Goal: Navigation & Orientation: Find specific page/section

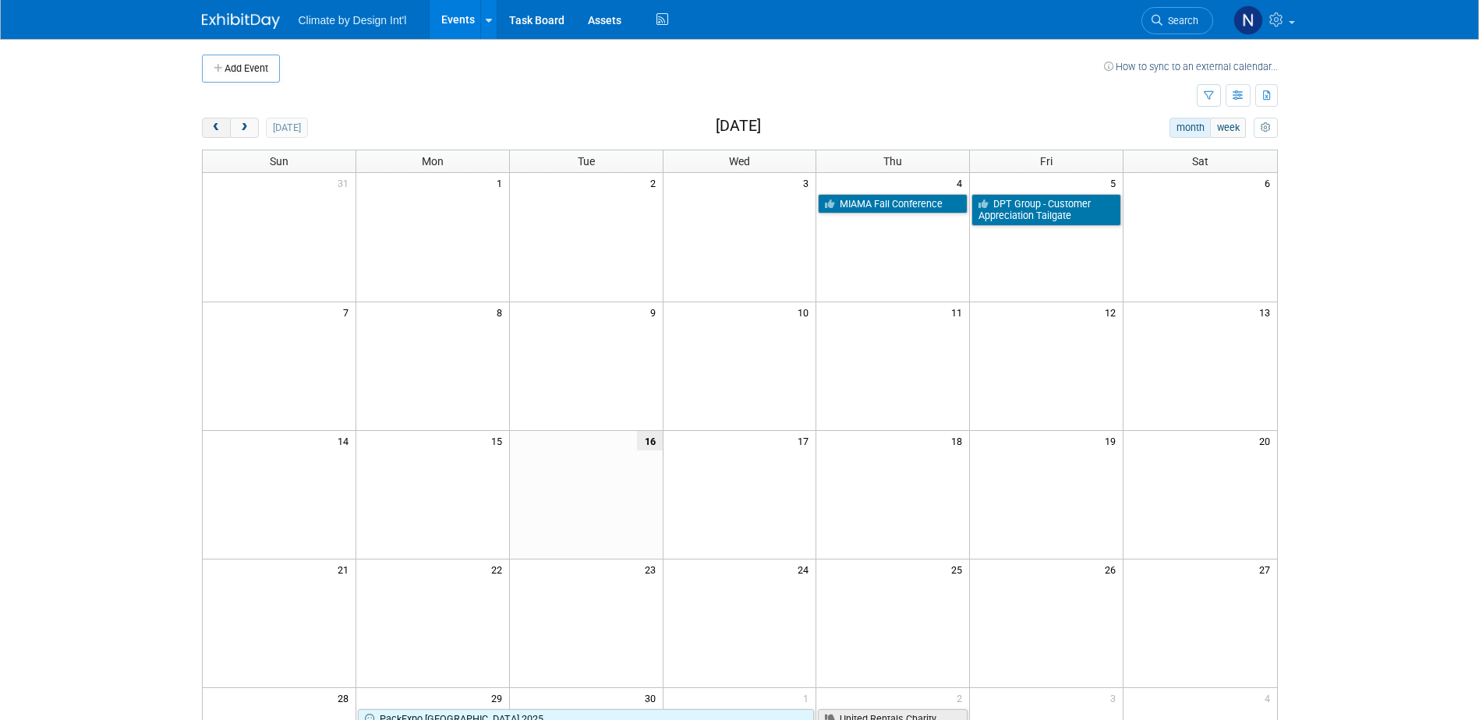
click at [216, 130] on span "prev" at bounding box center [217, 128] width 12 height 10
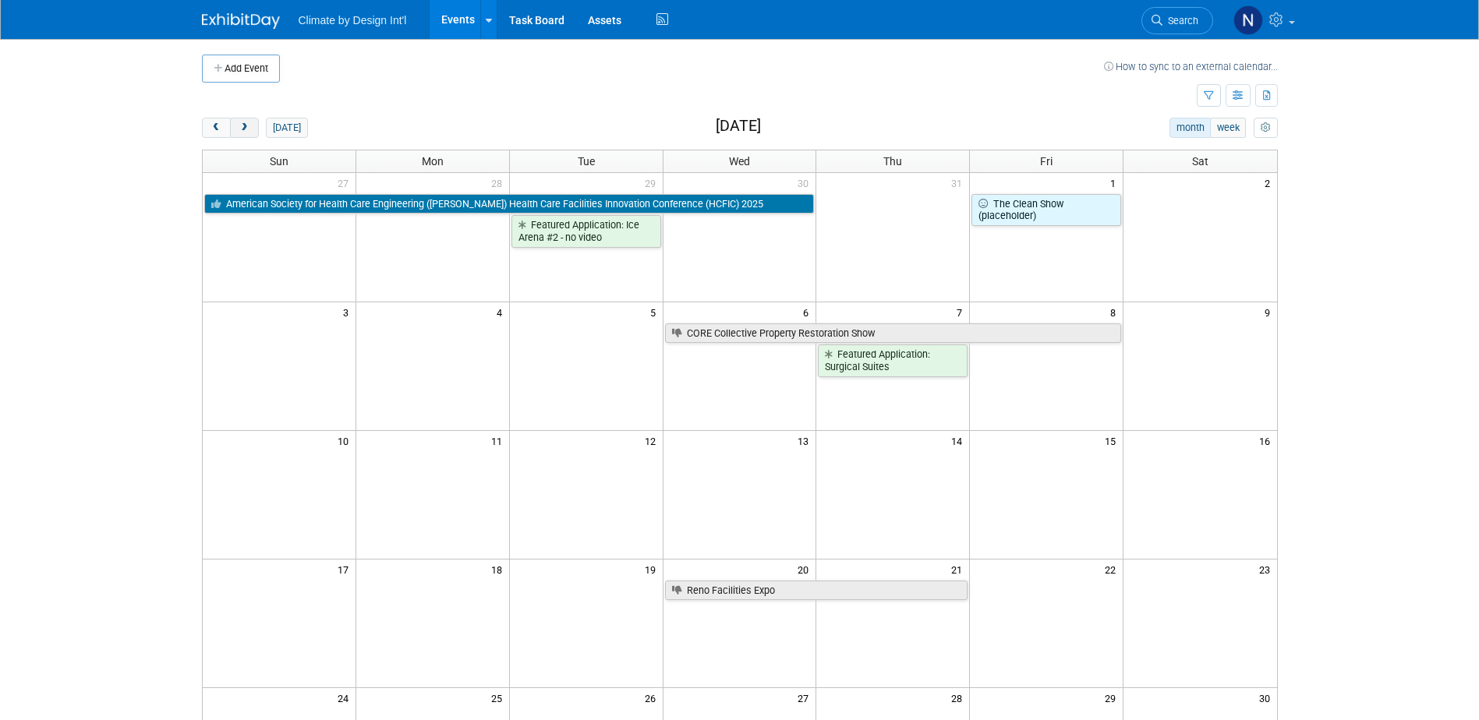
click at [250, 130] on span "next" at bounding box center [245, 128] width 12 height 10
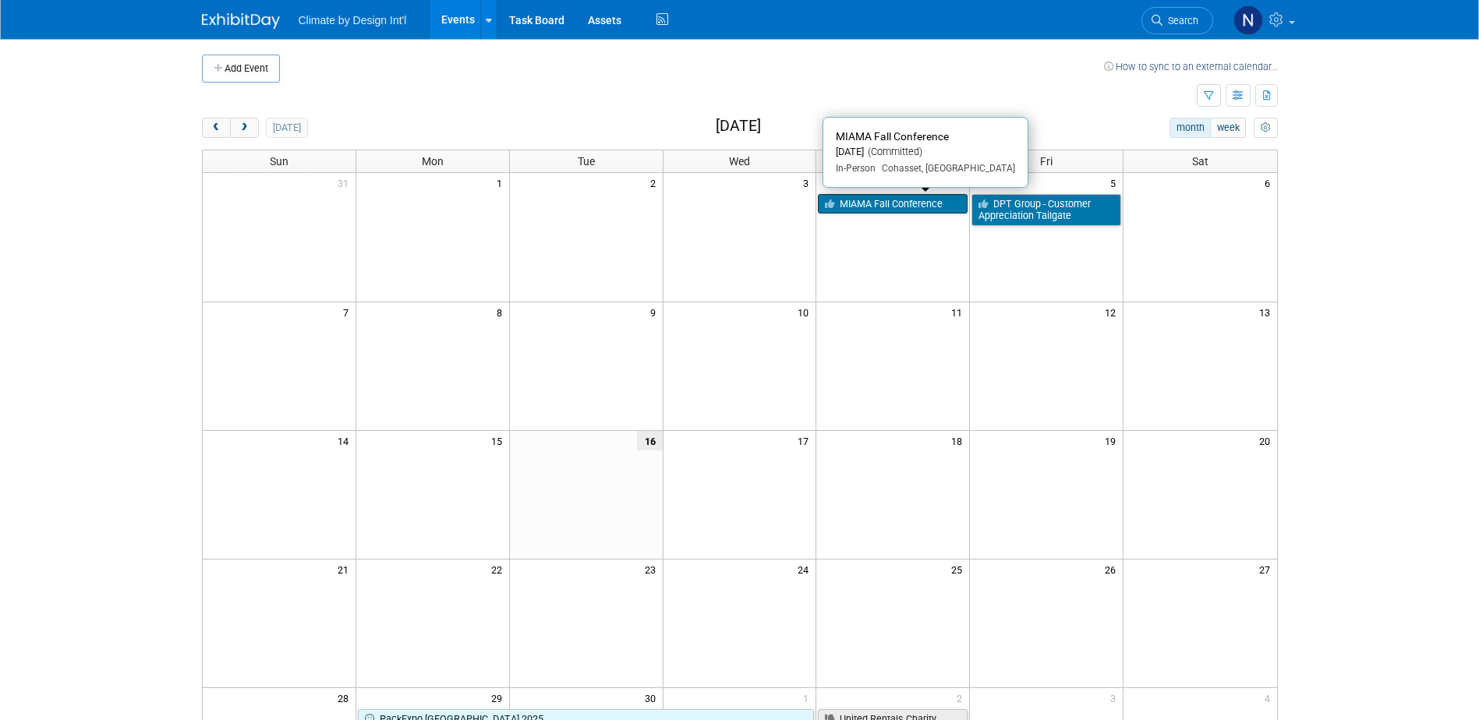
click at [900, 200] on link "MIAMA Fall Conference" at bounding box center [893, 204] width 150 height 20
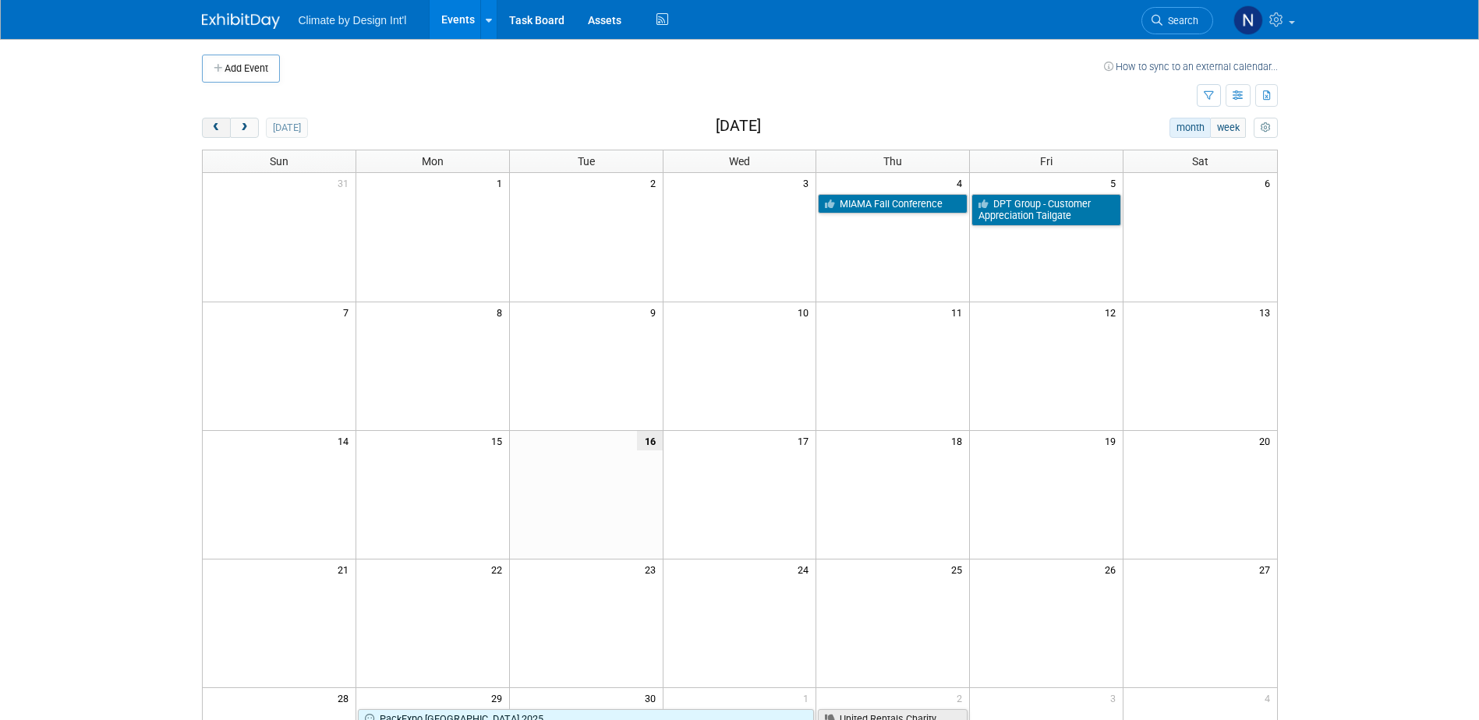
click at [213, 124] on span "prev" at bounding box center [217, 128] width 12 height 10
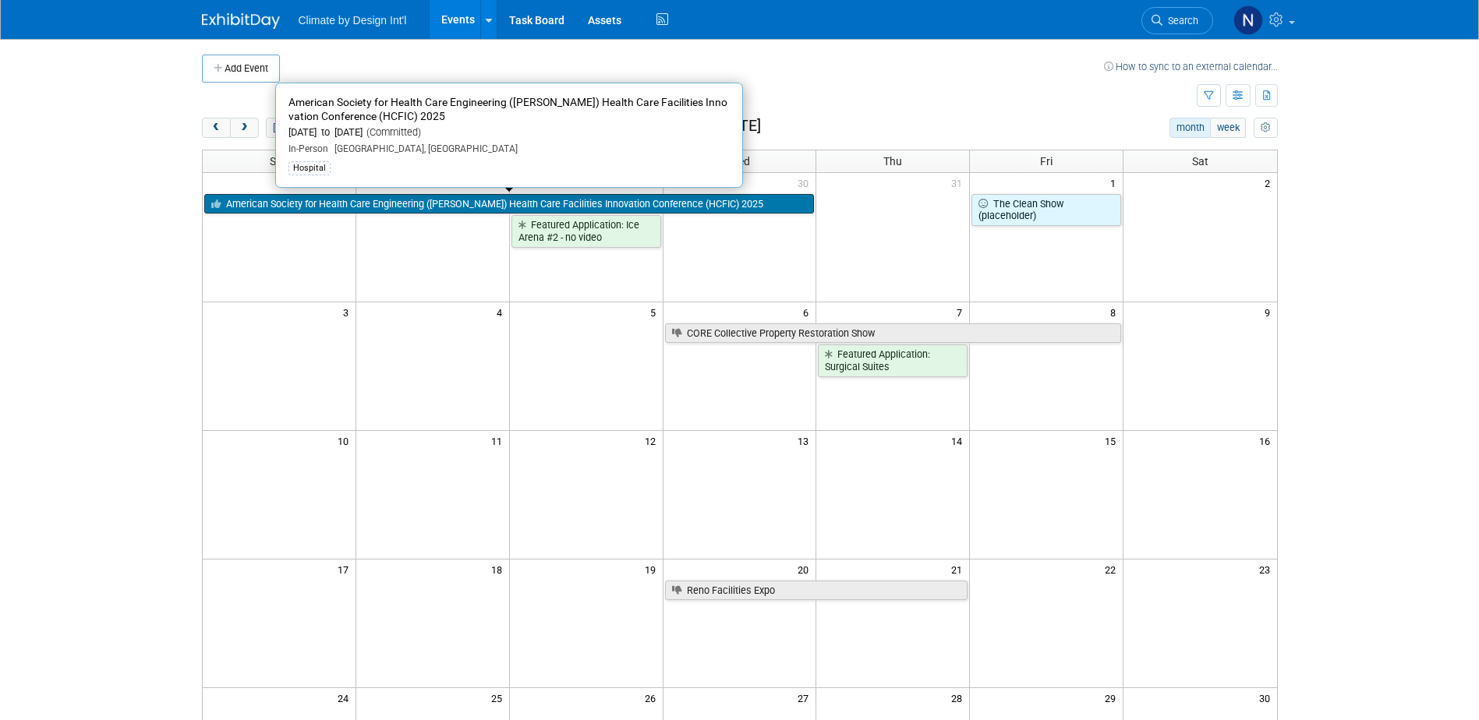
click at [418, 202] on link "American Society for Health Care Engineering ([PERSON_NAME]) Health Care Facili…" at bounding box center [509, 204] width 611 height 20
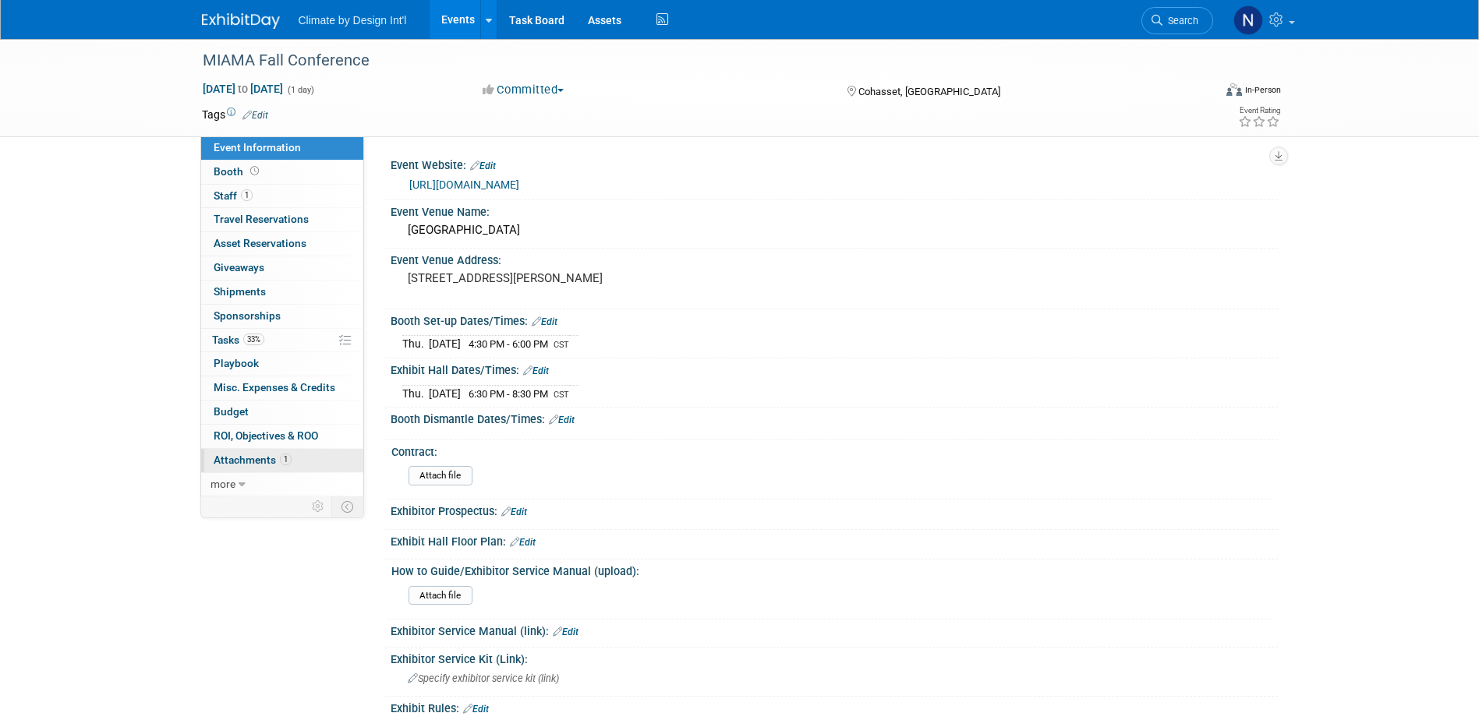
click at [262, 464] on span "Attachments 1" at bounding box center [253, 460] width 78 height 12
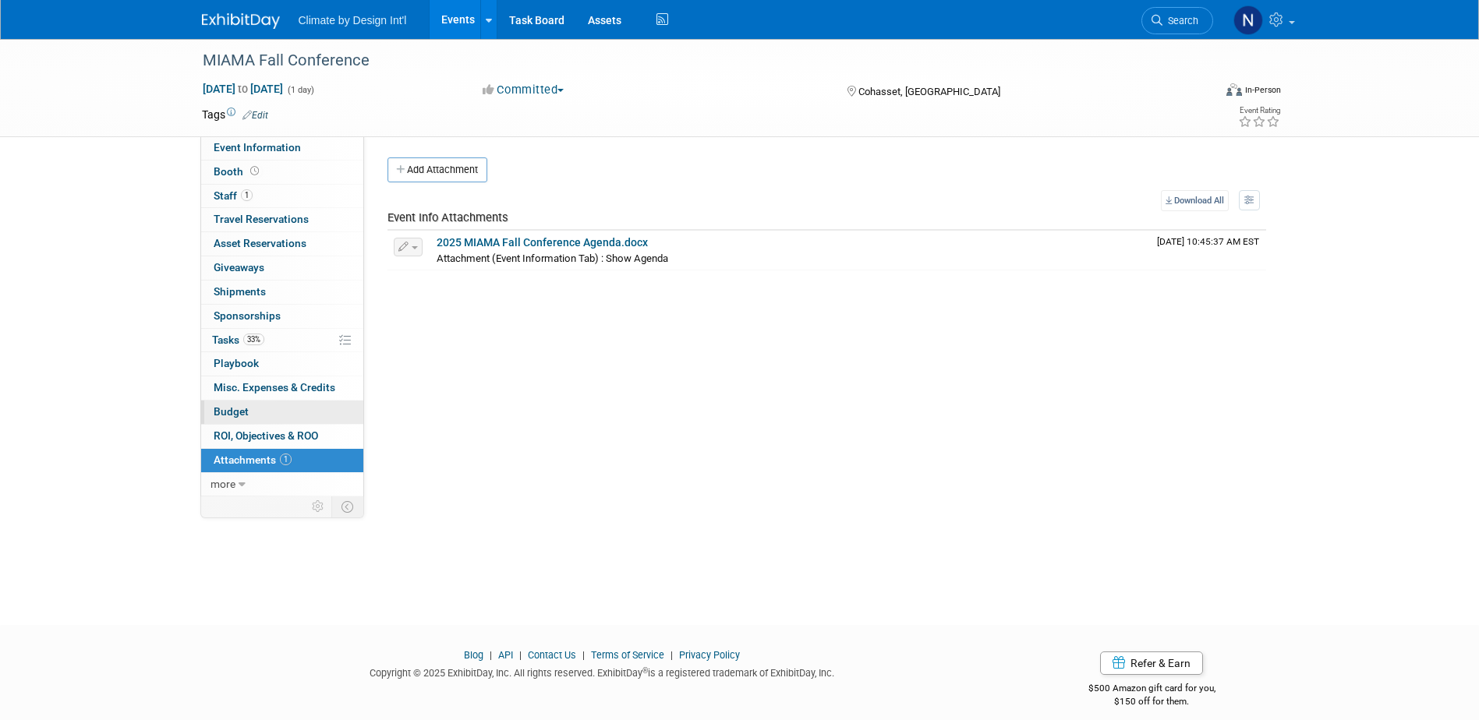
click at [241, 406] on span "Budget" at bounding box center [231, 411] width 35 height 12
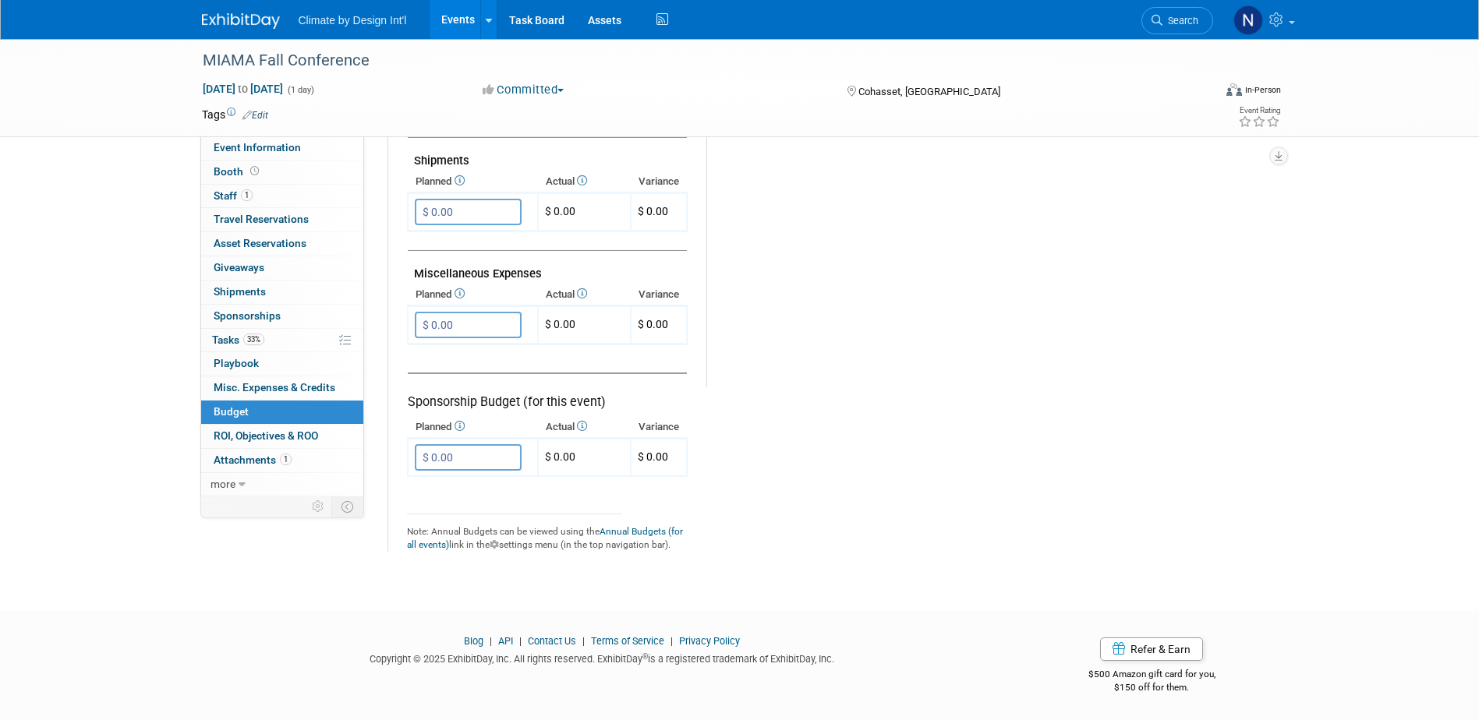
scroll to position [782, 0]
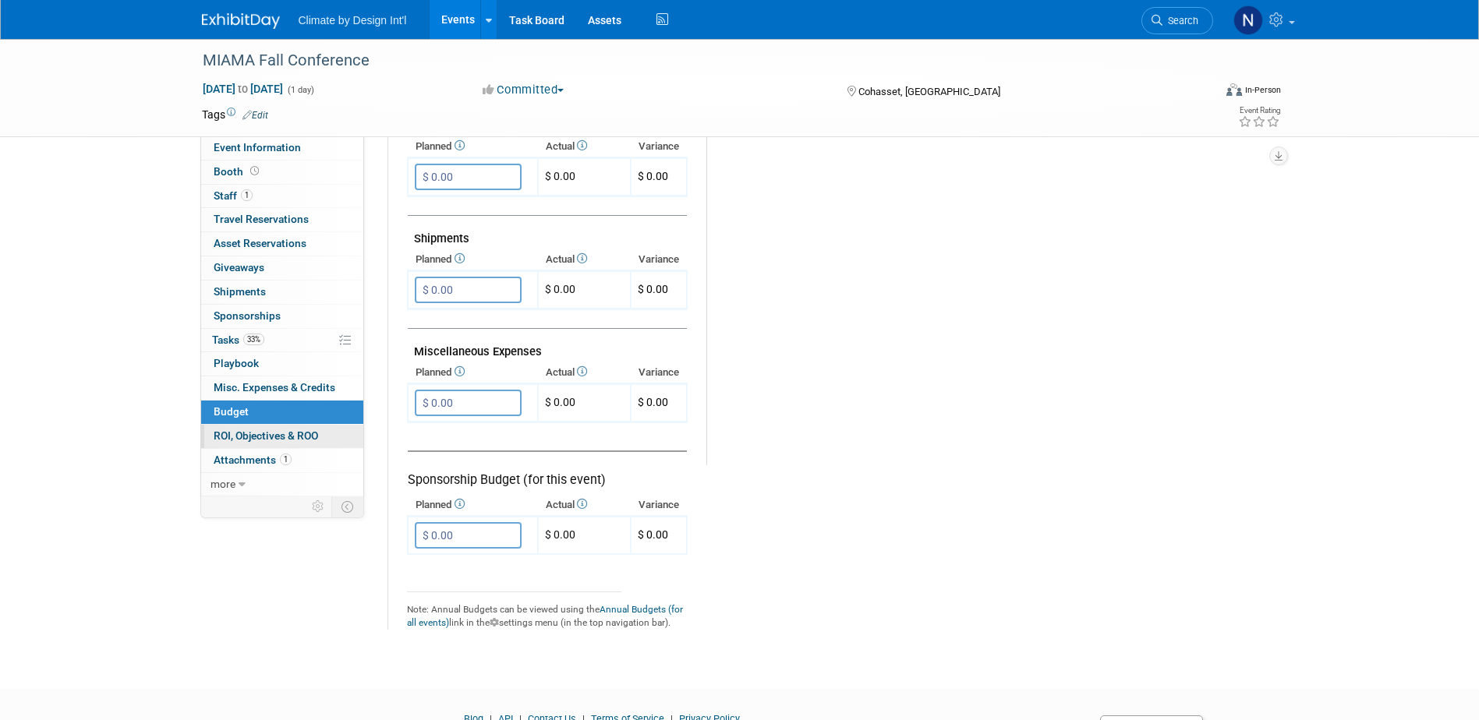
click at [243, 435] on span "ROI, Objectives & ROO 0" at bounding box center [266, 436] width 104 height 12
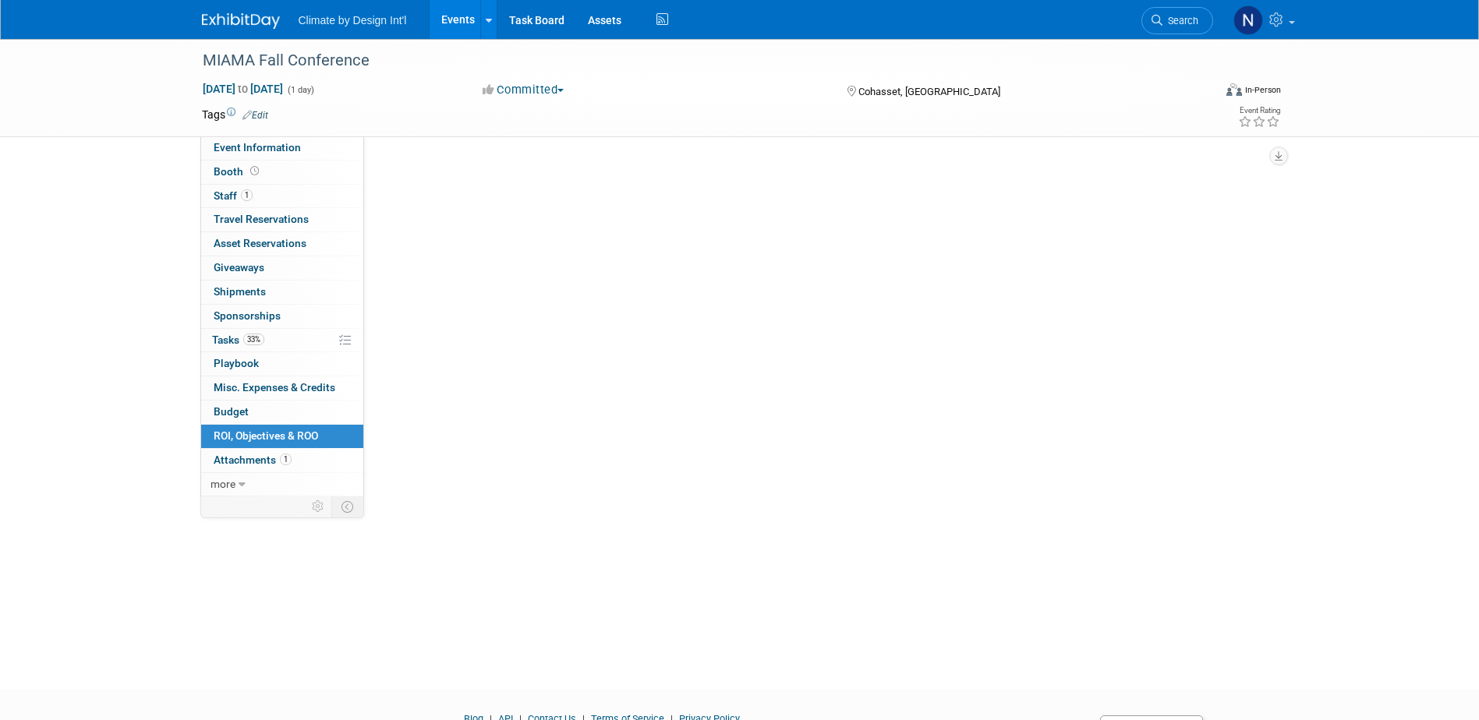
scroll to position [0, 0]
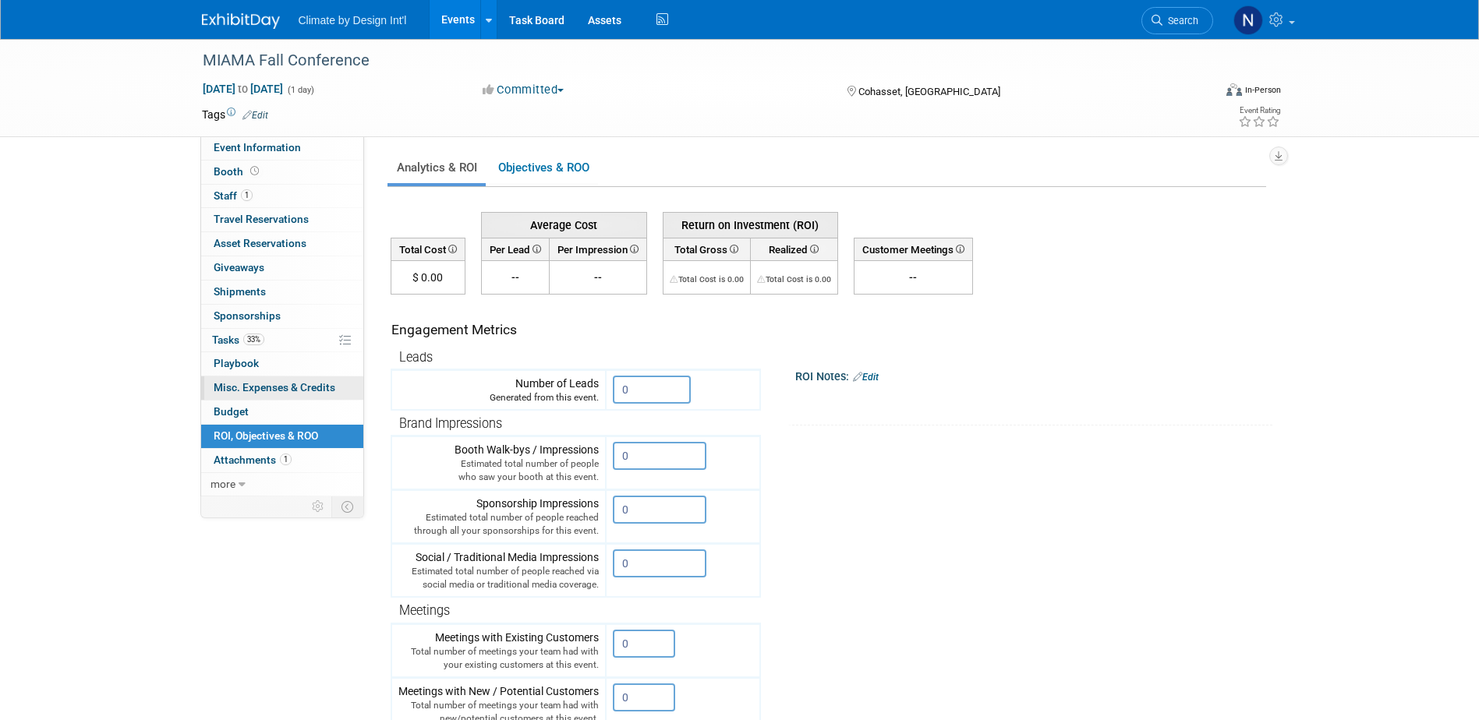
click at [275, 384] on span "Misc. Expenses & Credits 0" at bounding box center [275, 387] width 122 height 12
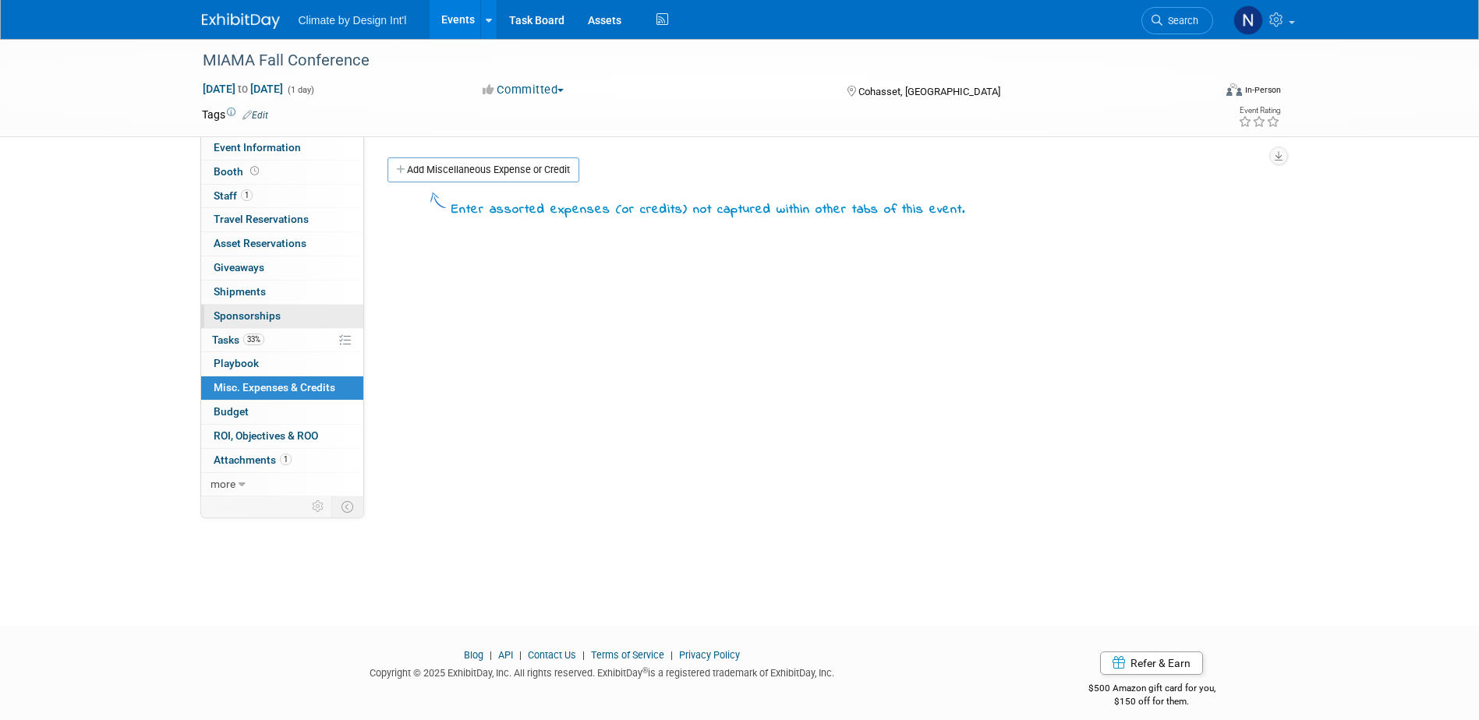
click at [257, 306] on link "0 Sponsorships 0" at bounding box center [282, 316] width 162 height 23
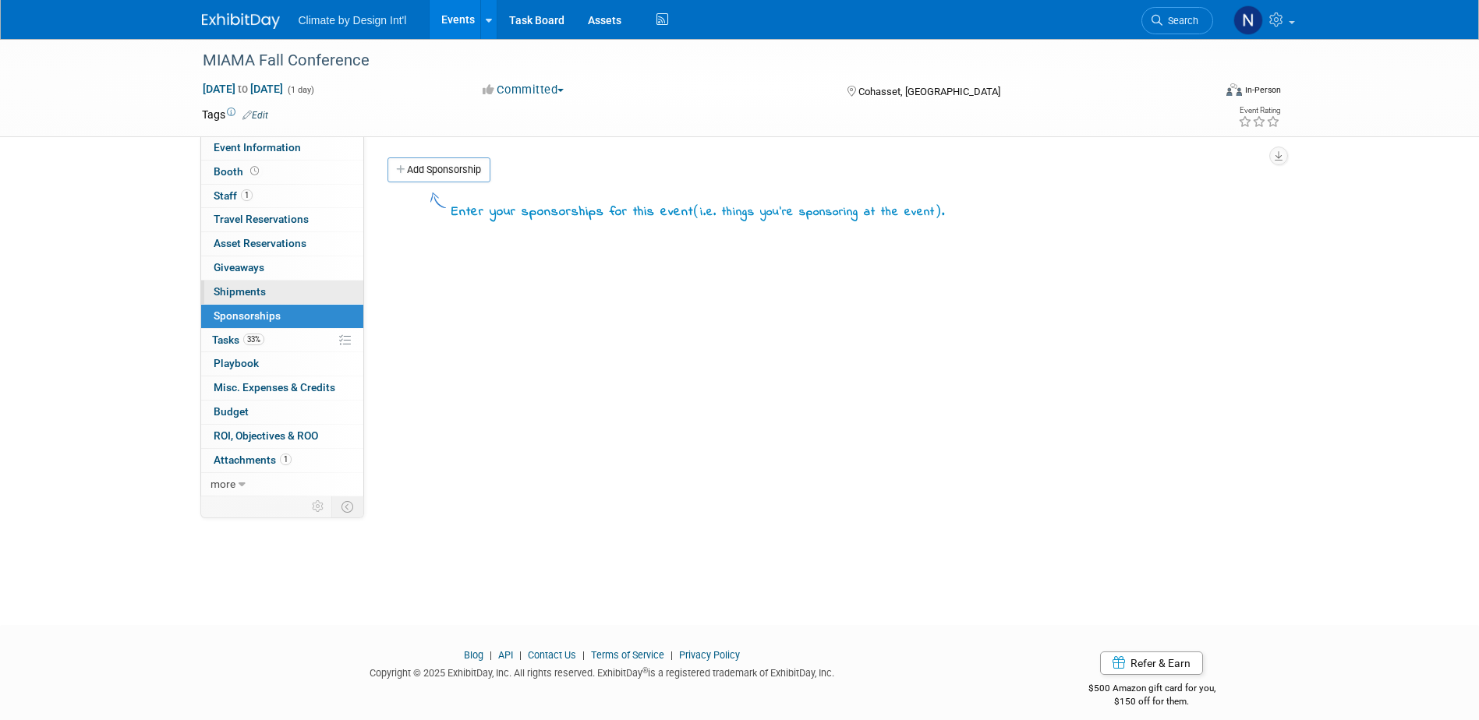
click at [255, 294] on span "Shipments 0" at bounding box center [240, 291] width 52 height 12
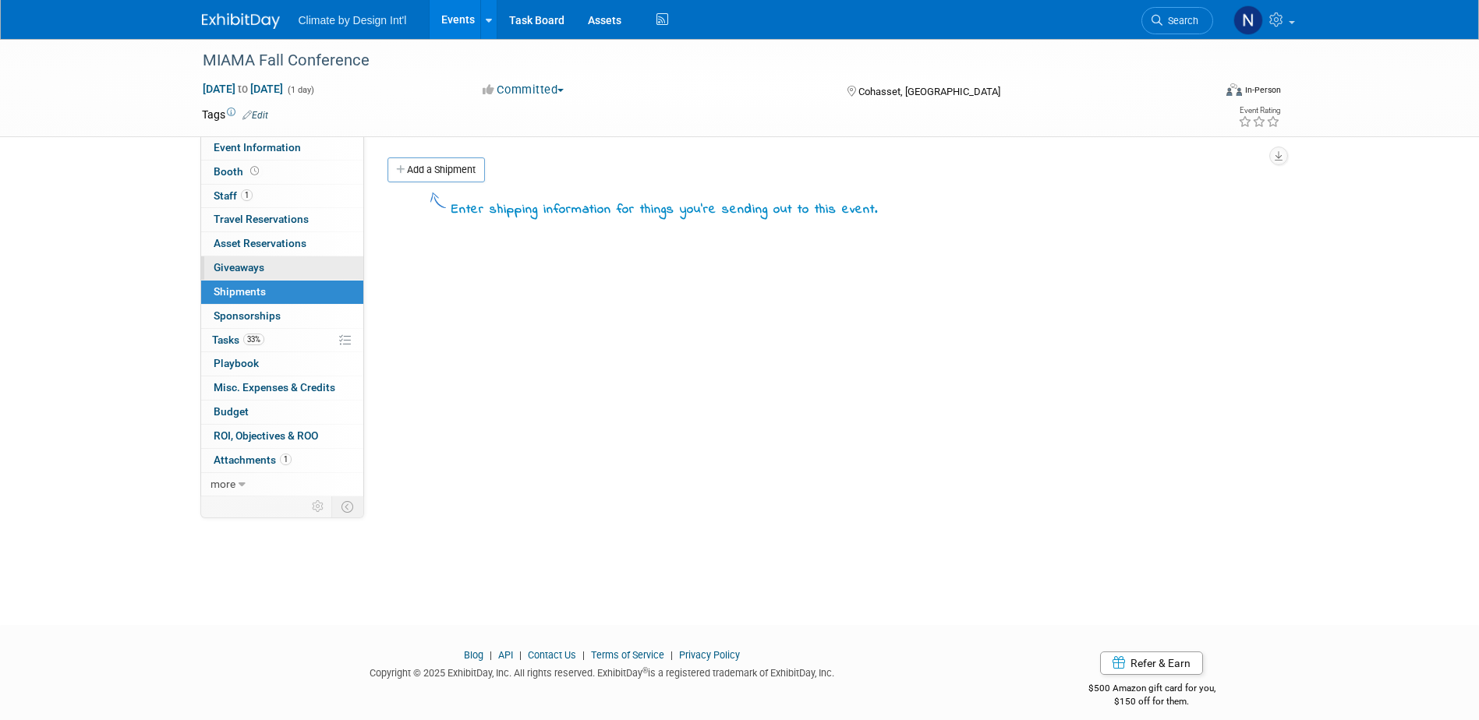
click at [251, 266] on span "Giveaways 0" at bounding box center [239, 267] width 51 height 12
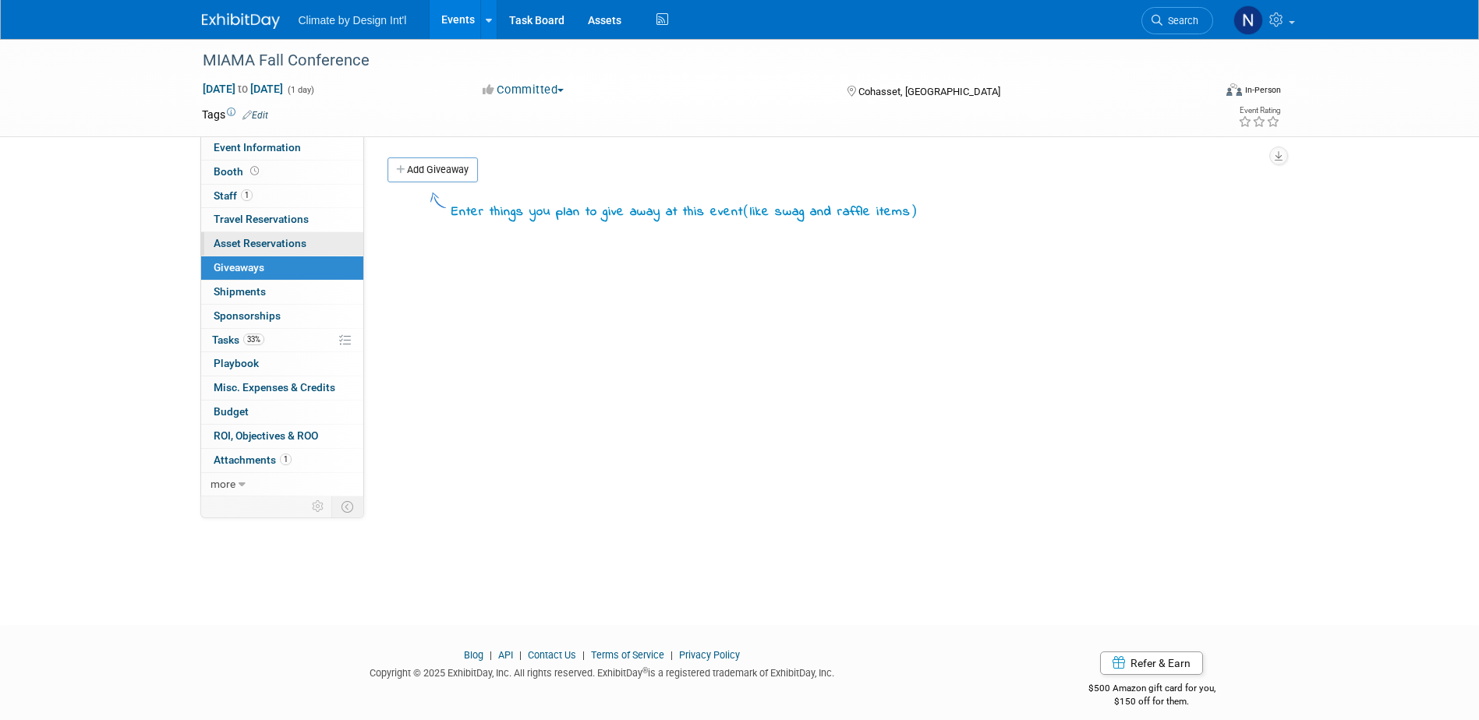
click at [259, 239] on span "Asset Reservations 0" at bounding box center [260, 243] width 93 height 12
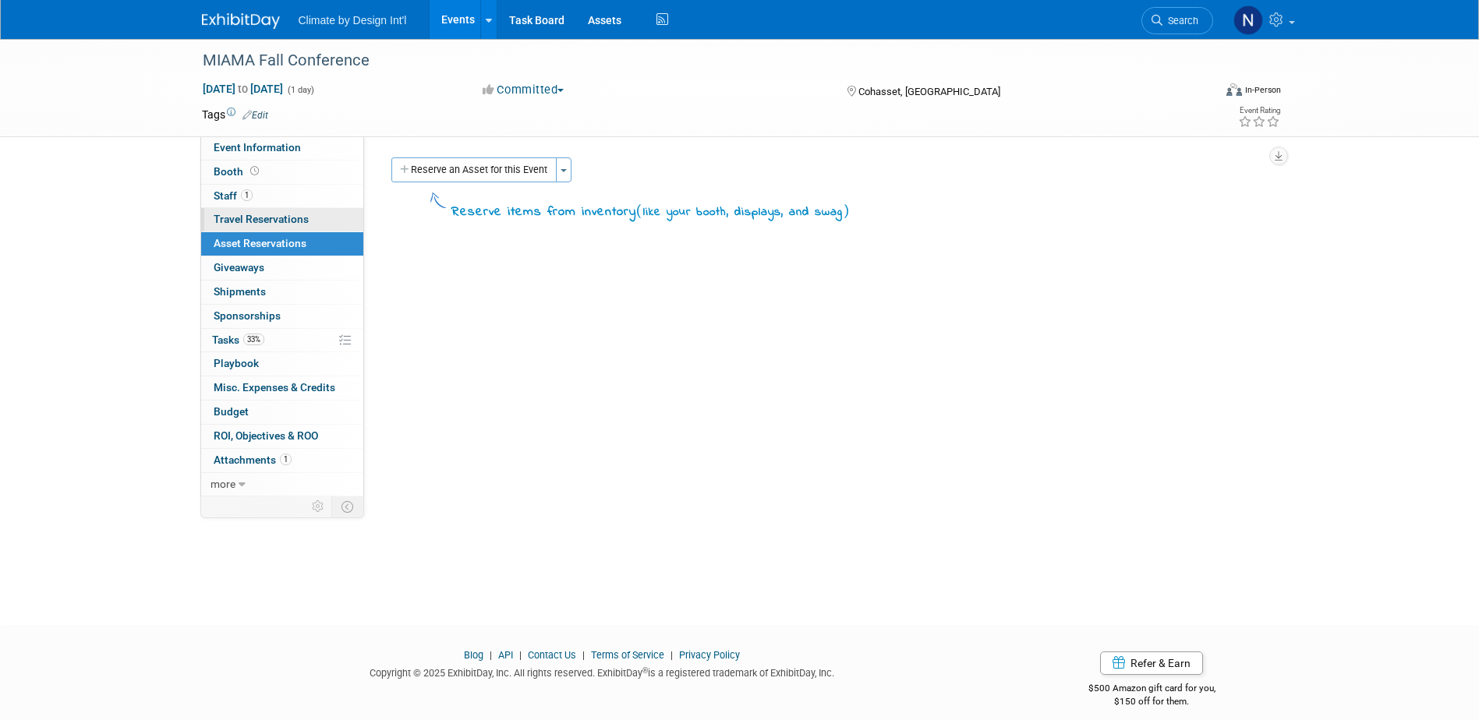
click at [252, 223] on span "Travel Reservations 0" at bounding box center [261, 219] width 95 height 12
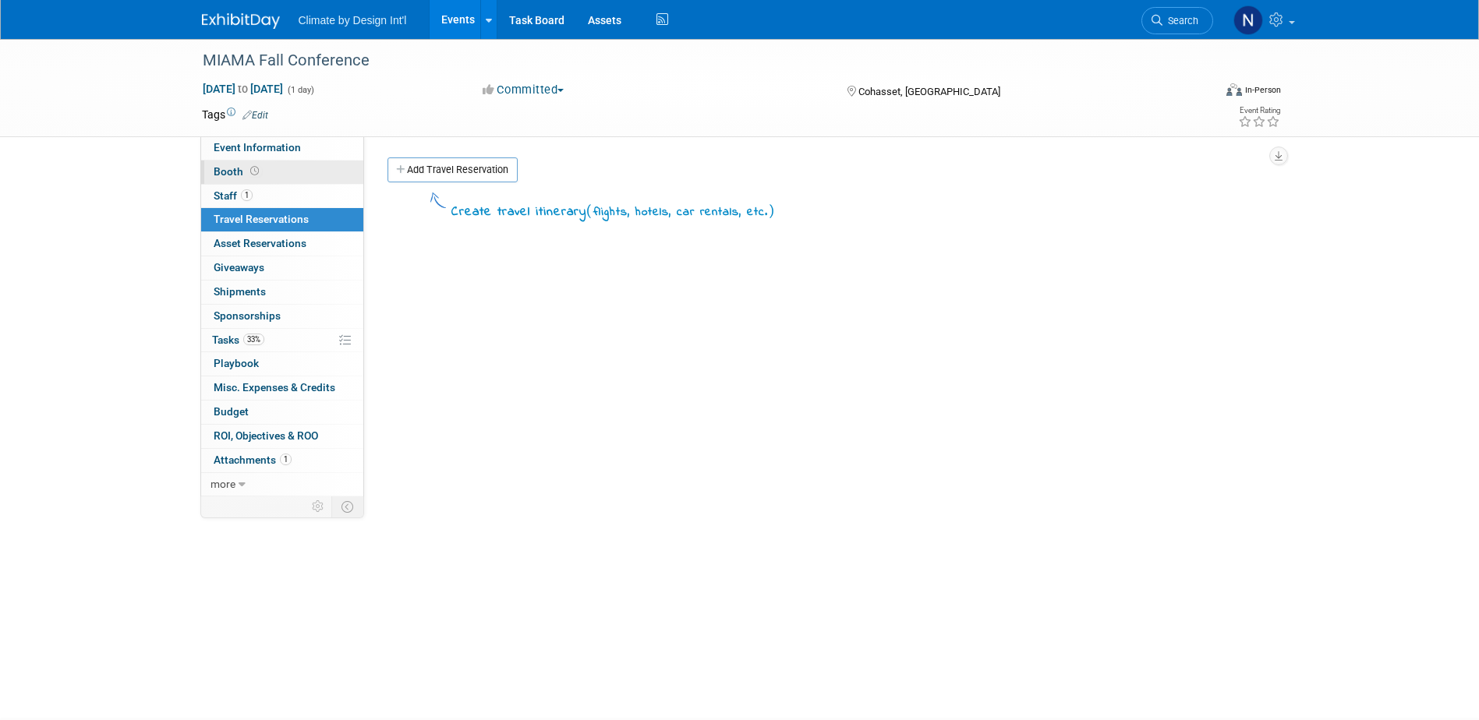
click at [238, 172] on span "Booth" at bounding box center [238, 171] width 48 height 12
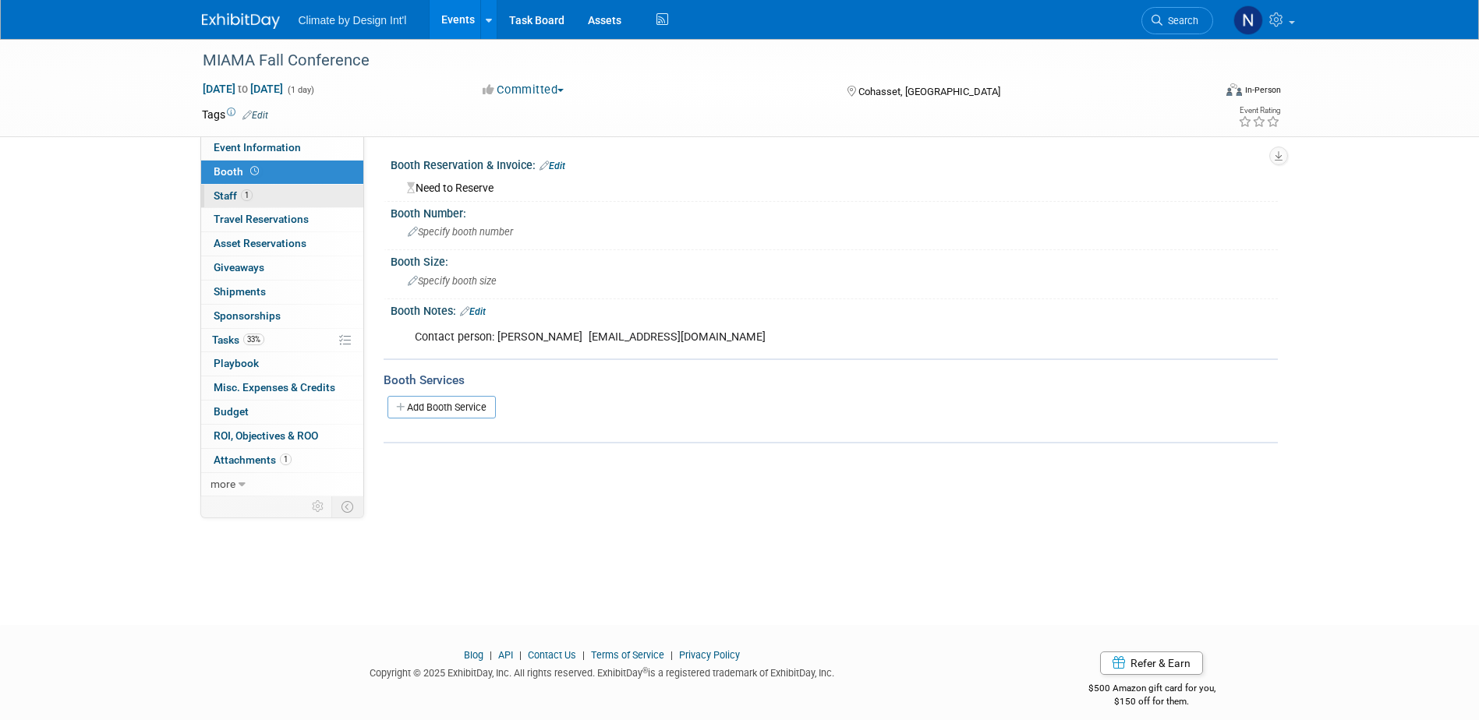
click at [226, 194] on span "Staff 1" at bounding box center [233, 195] width 39 height 12
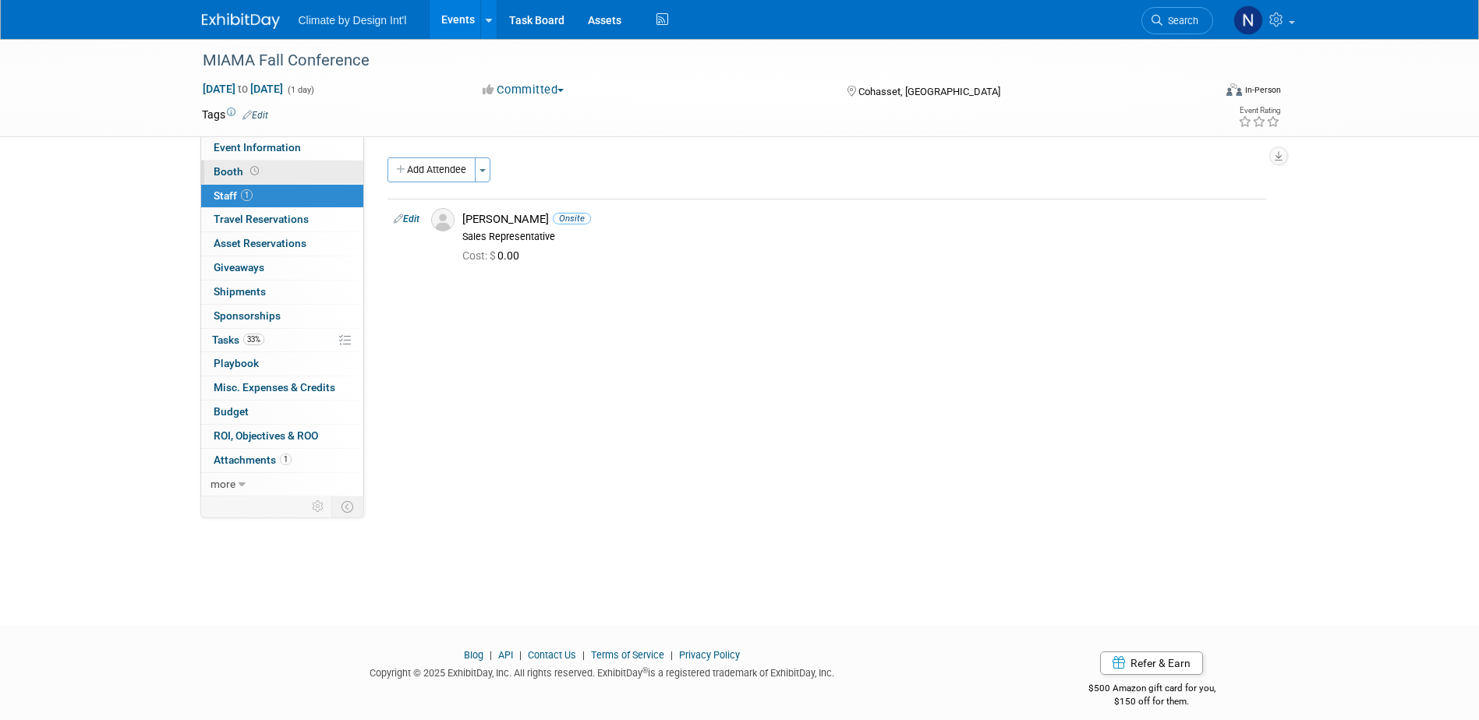
click at [225, 170] on span "Booth" at bounding box center [238, 171] width 48 height 12
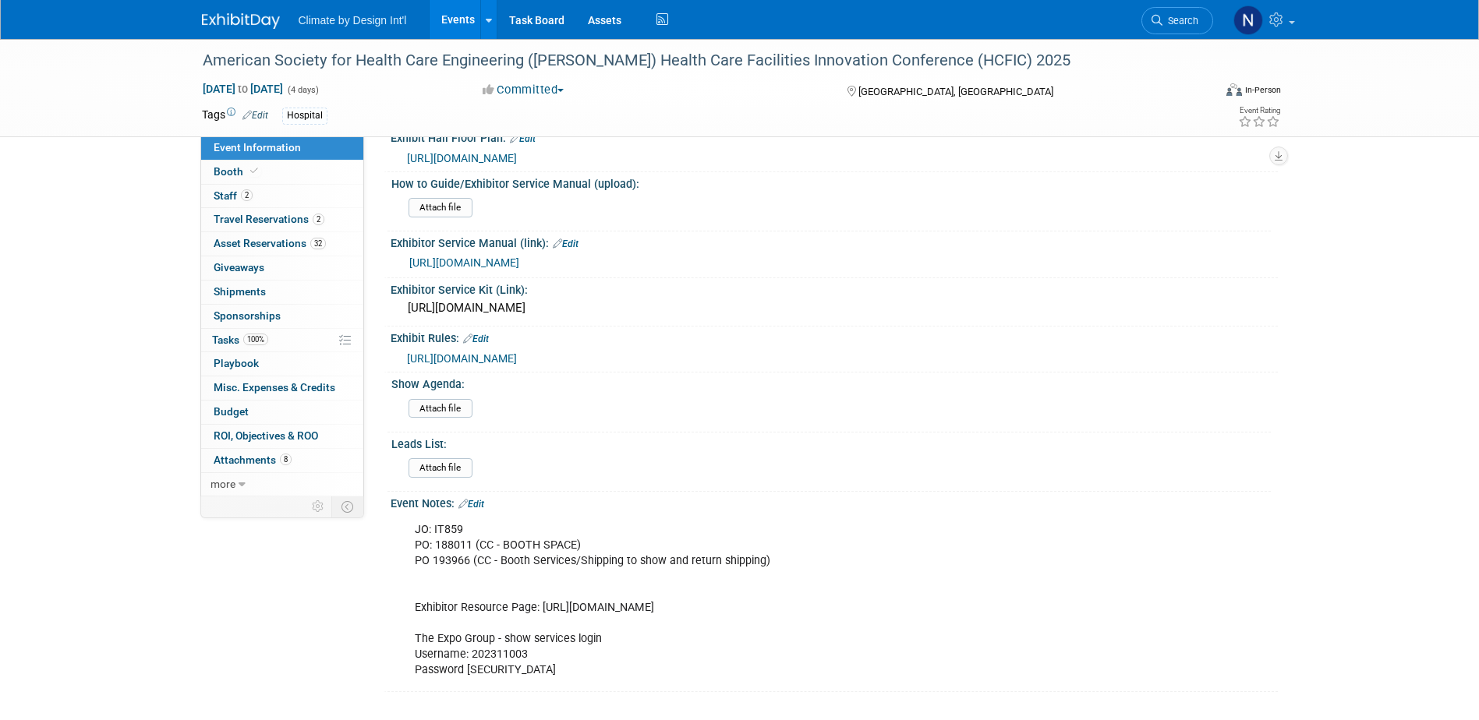
scroll to position [546, 0]
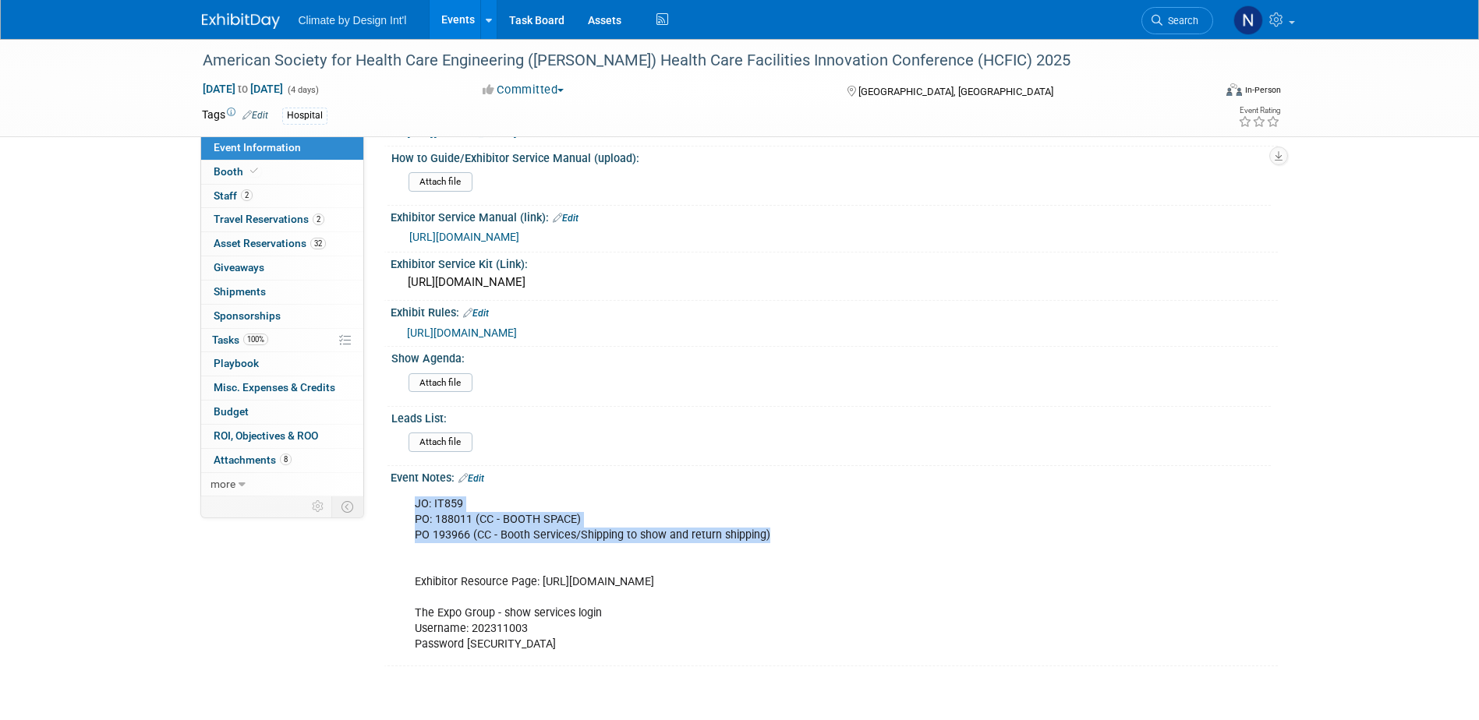
drag, startPoint x: 417, startPoint y: 498, endPoint x: 790, endPoint y: 529, distance: 373.9
click at [790, 529] on div "JO: IT859 PO: 188011 (CC - BOOTH SPACE) PO 193966 (CC - Booth Services/Shipping…" at bounding box center [755, 575] width 703 height 172
copy div "JO: IT859 PO: 188011 (CC - BOOTH SPACE) PO 193966 (CC - Booth Services/Shipping…"
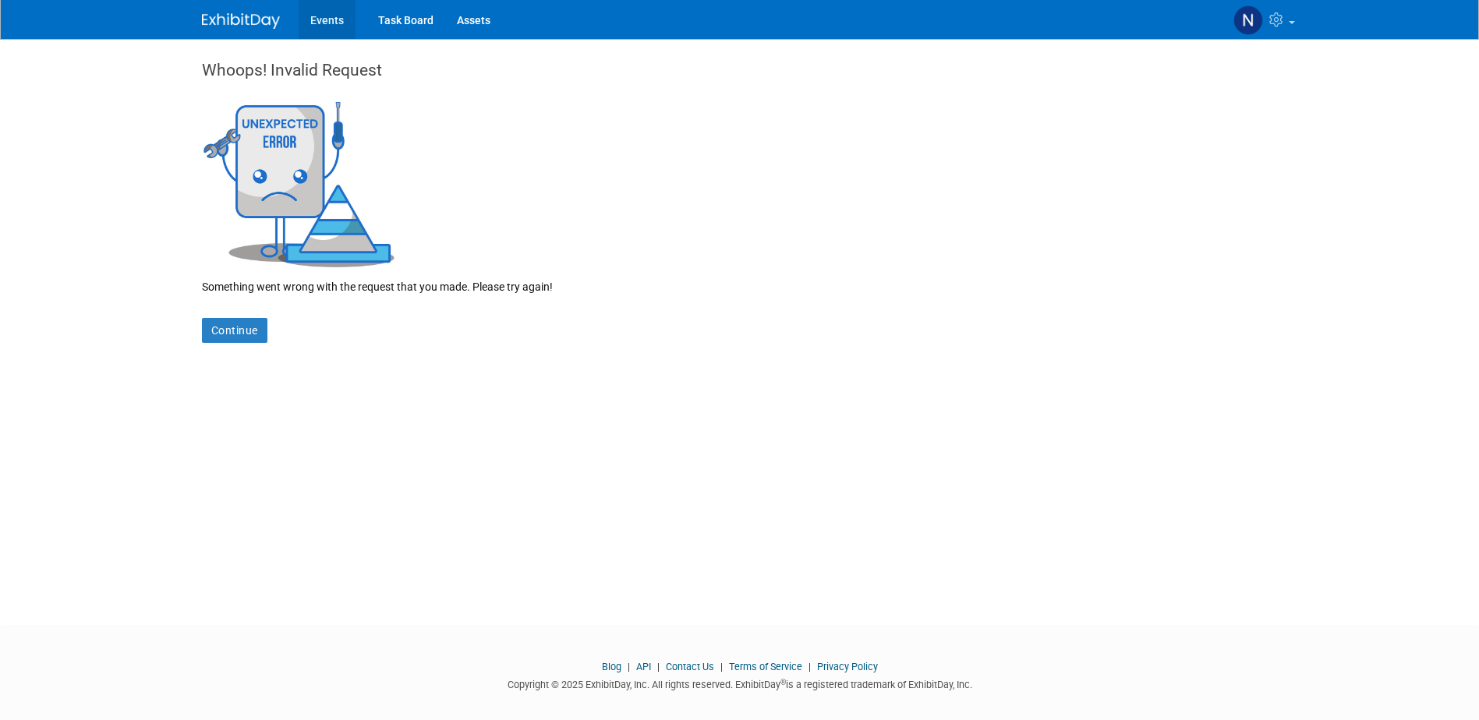
click at [333, 18] on link "Events" at bounding box center [327, 19] width 57 height 39
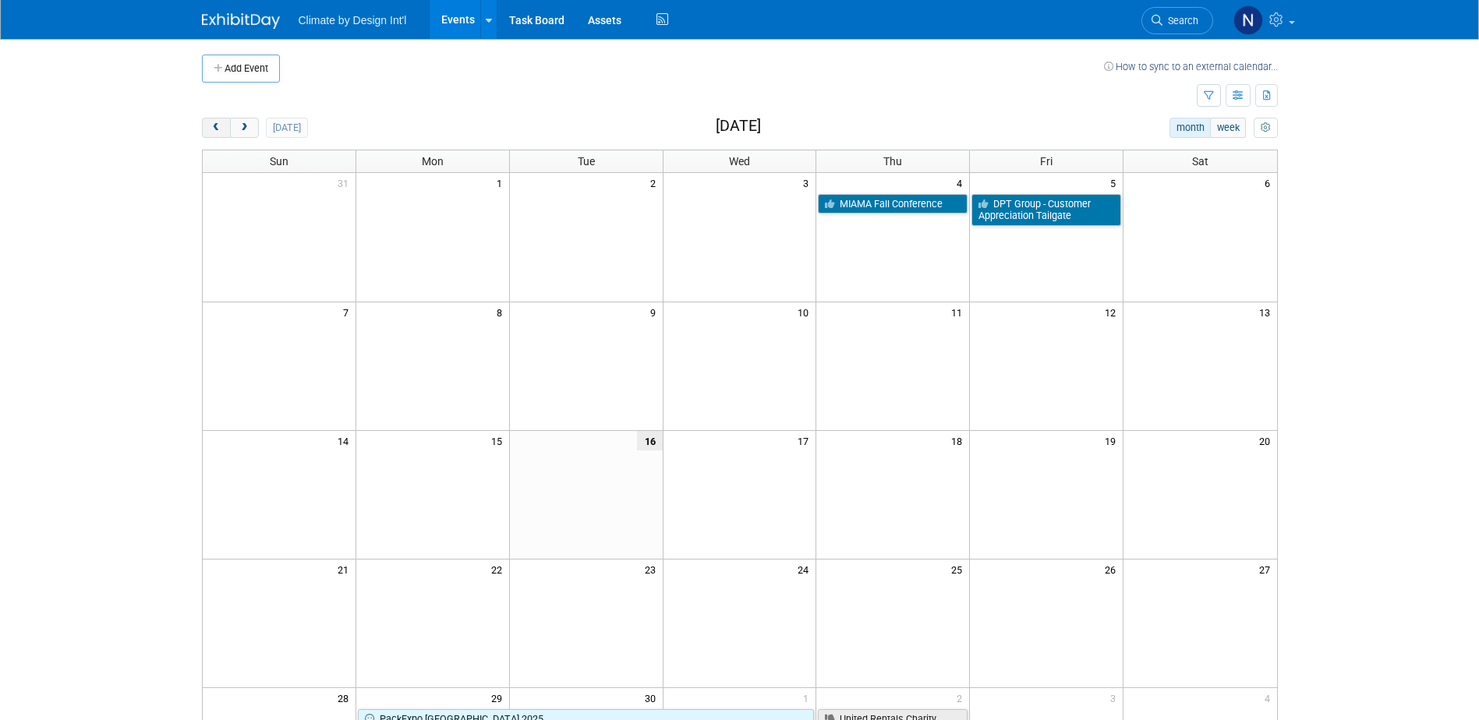
click at [218, 127] on span "prev" at bounding box center [217, 128] width 12 height 10
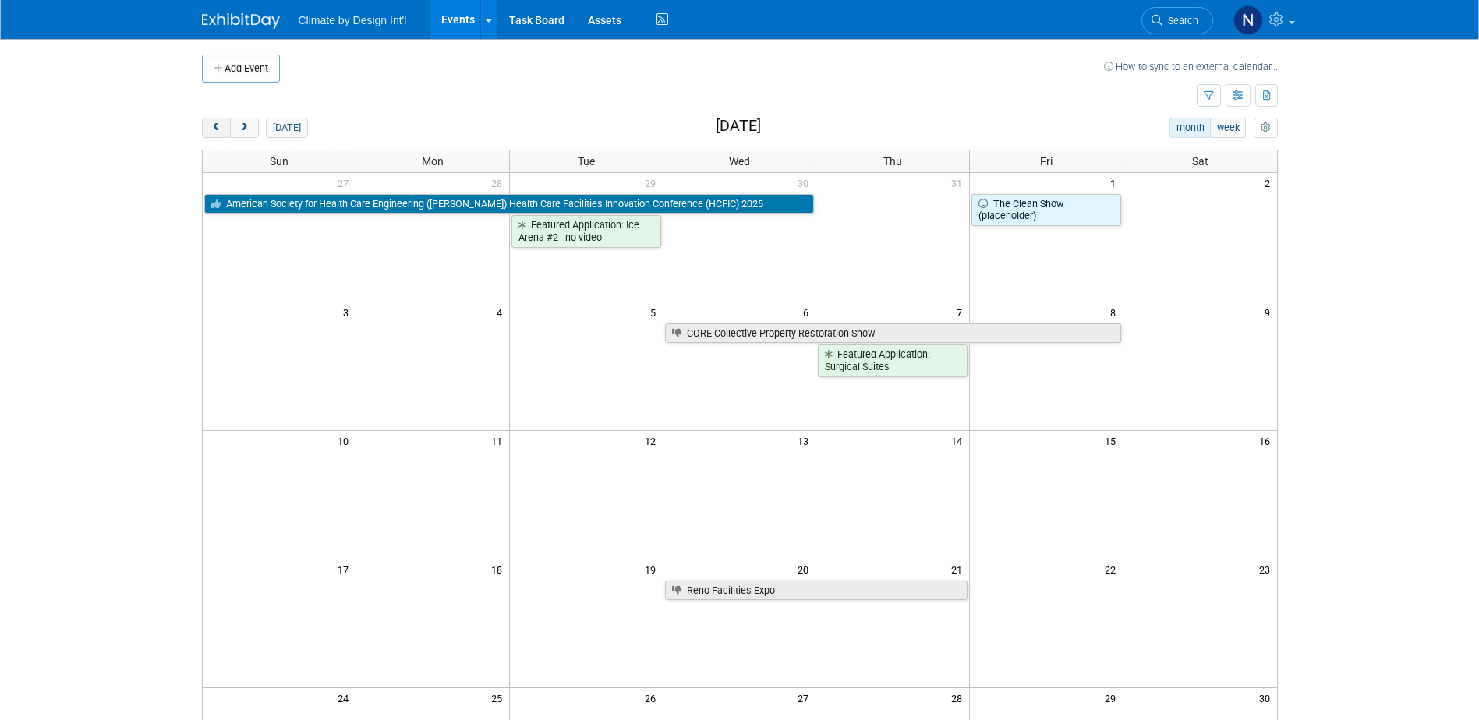
click at [218, 125] on span "prev" at bounding box center [217, 128] width 12 height 10
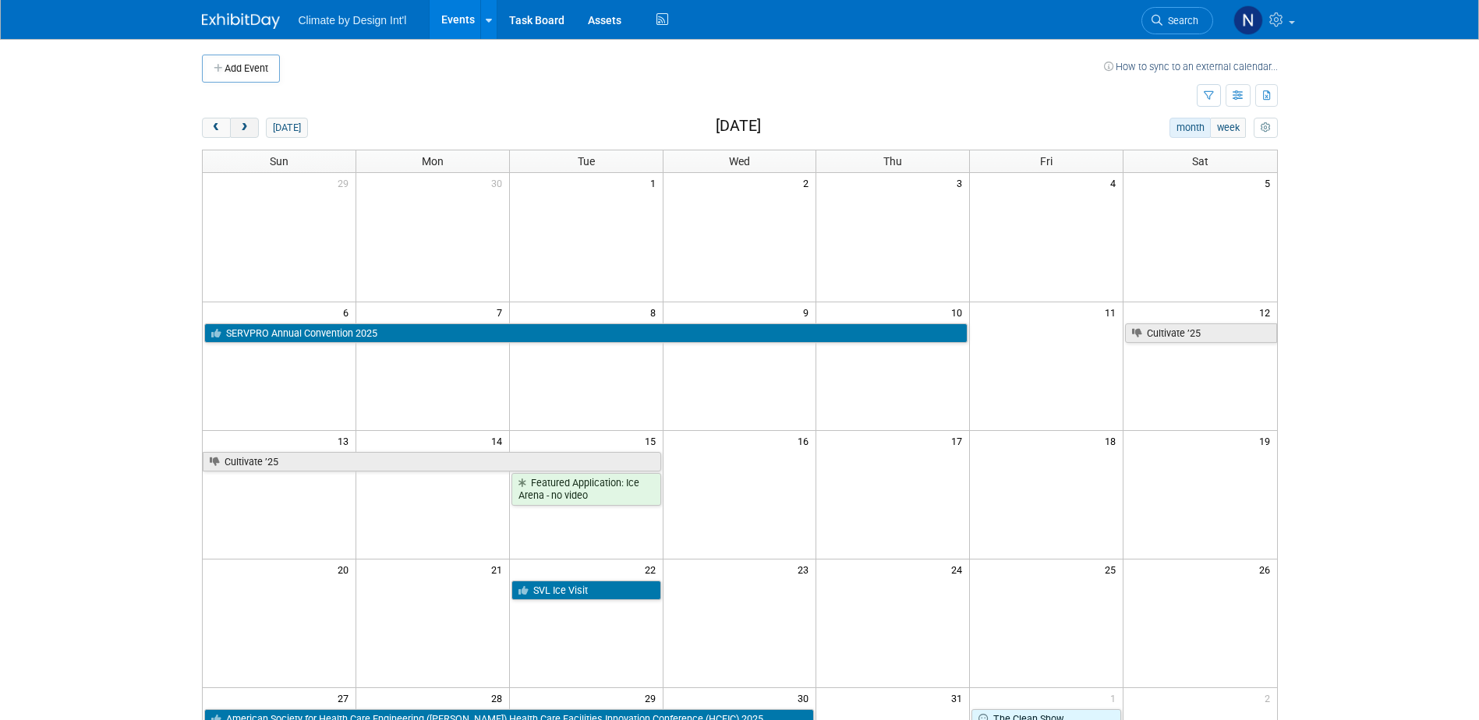
click at [250, 128] on span "next" at bounding box center [245, 128] width 12 height 10
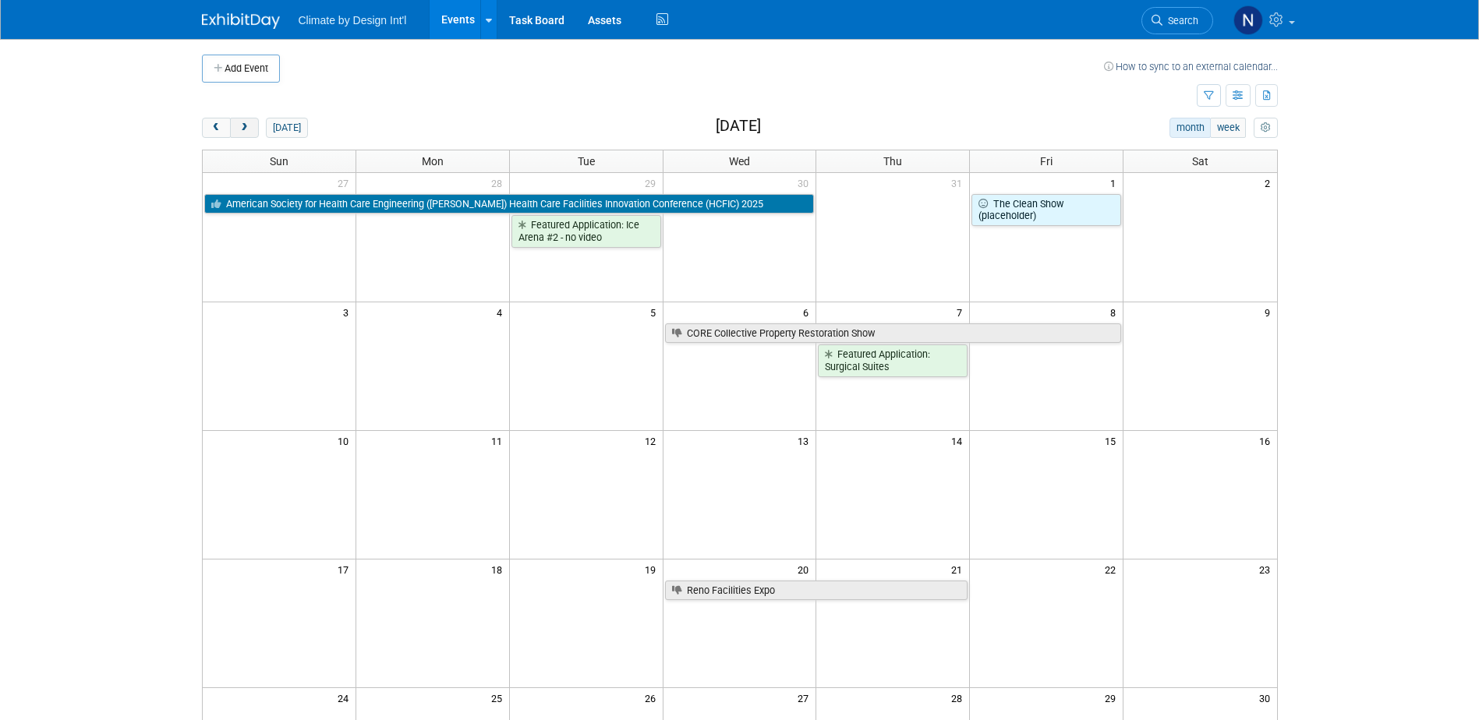
click at [242, 129] on span "next" at bounding box center [245, 128] width 12 height 10
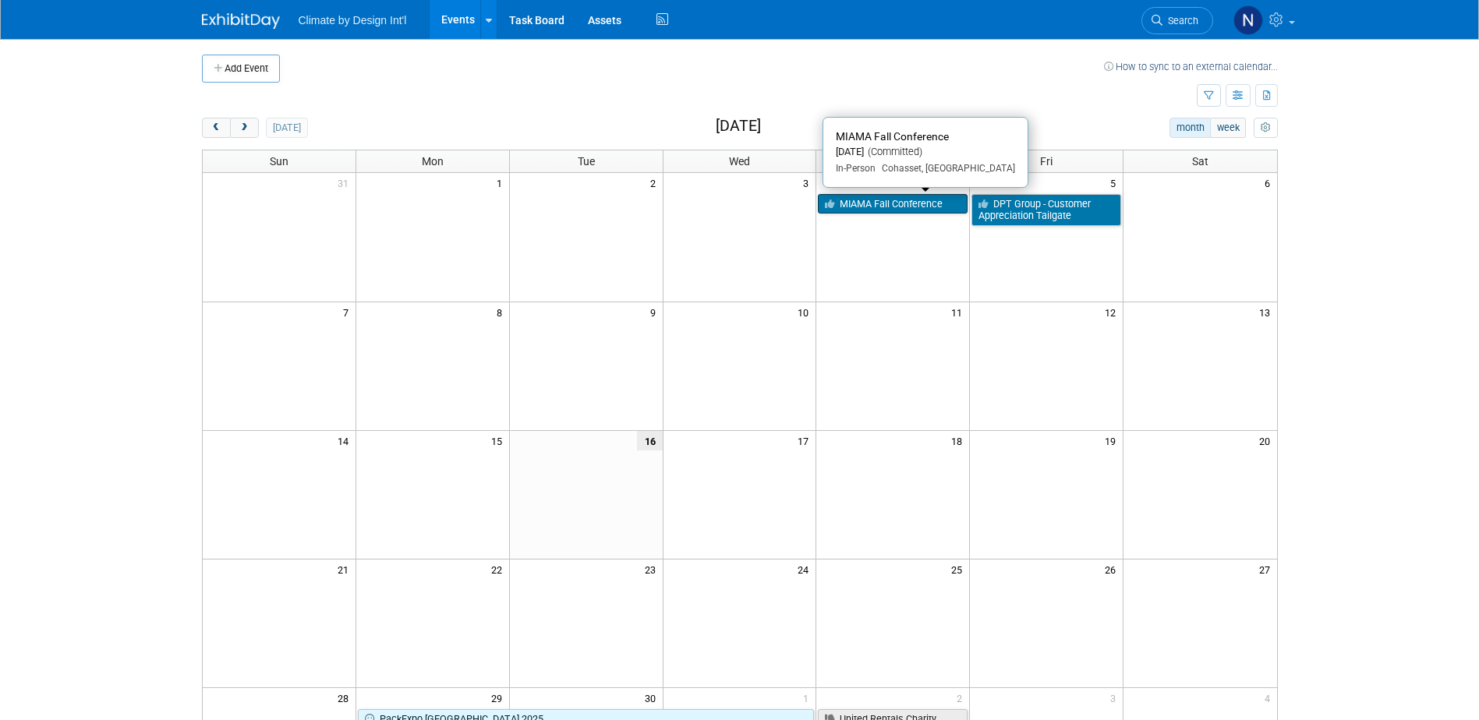
click at [923, 203] on link "MIAMA Fall Conference" at bounding box center [893, 204] width 150 height 20
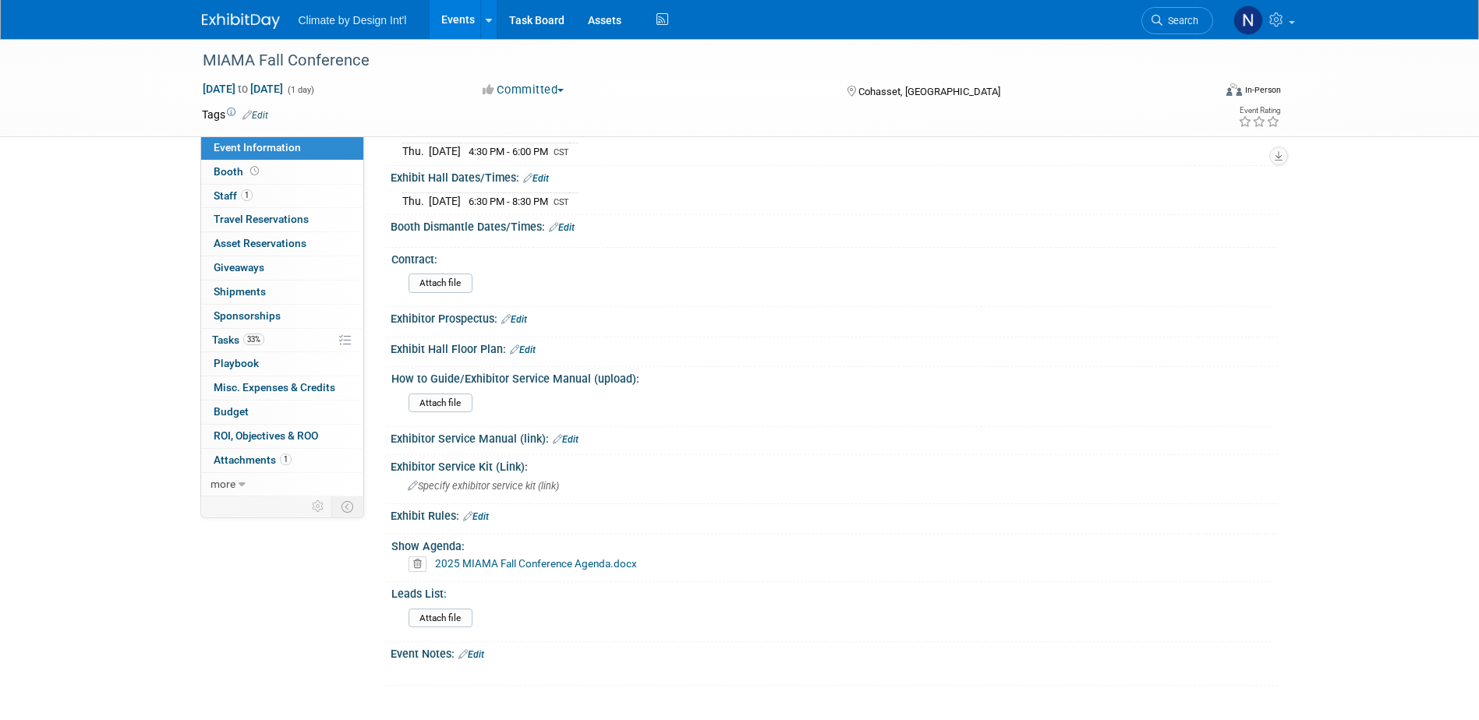
scroll to position [156, 0]
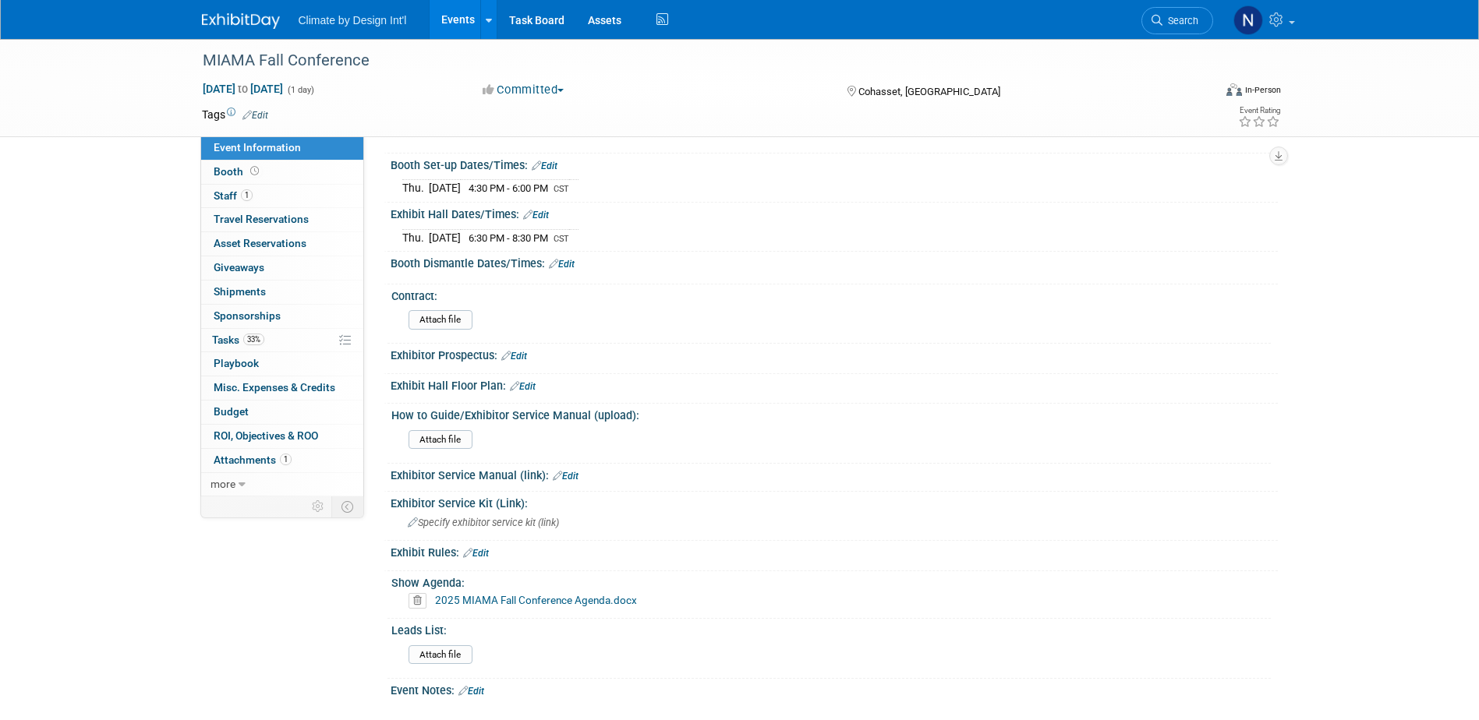
click at [458, 16] on link "Events" at bounding box center [458, 19] width 57 height 39
